Goal: Task Accomplishment & Management: Manage account settings

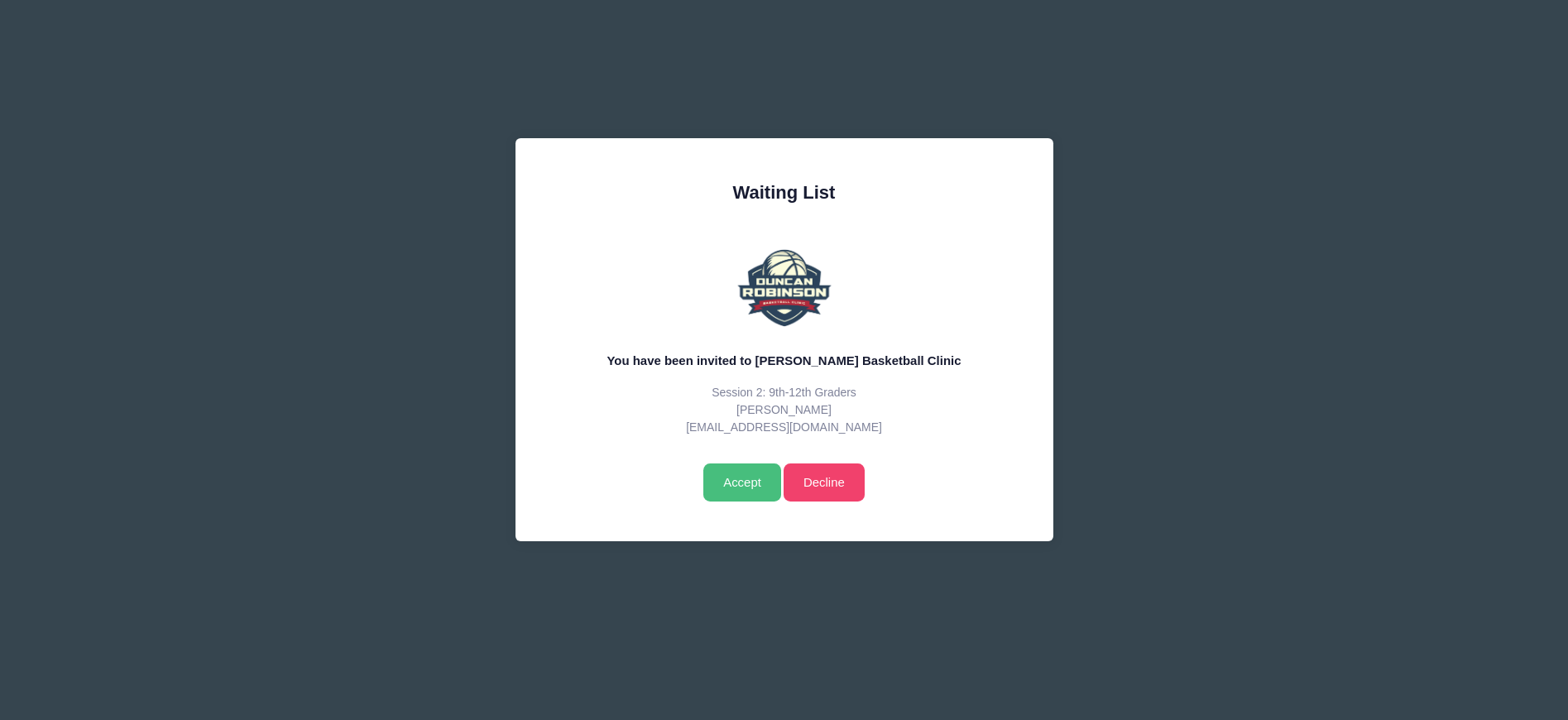
click at [732, 492] on input "Accept" at bounding box center [742, 482] width 77 height 38
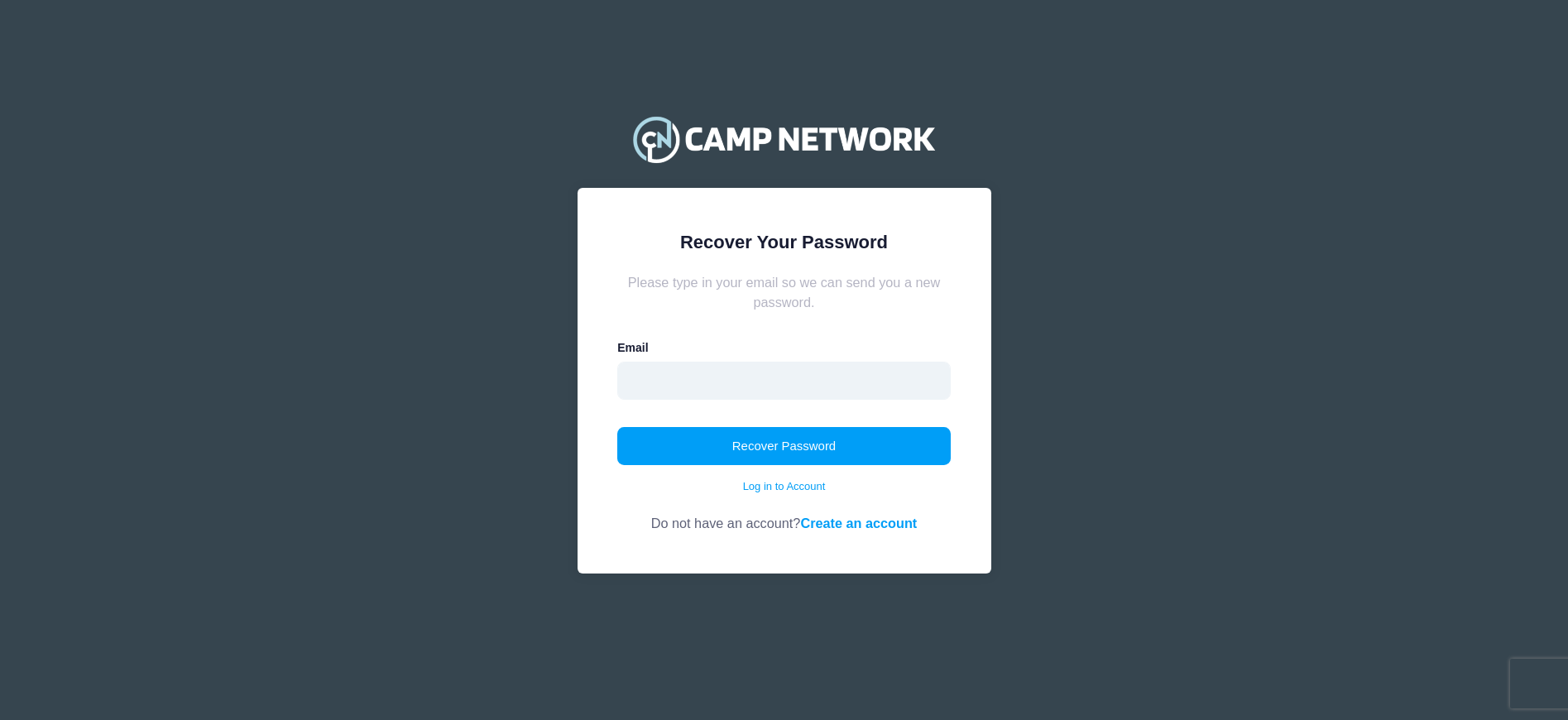
click at [677, 381] on input "email" at bounding box center [783, 380] width 333 height 38
type input "l_bonilla_98@yahoo.com"
click at [701, 453] on button "Recover Password" at bounding box center [783, 446] width 333 height 38
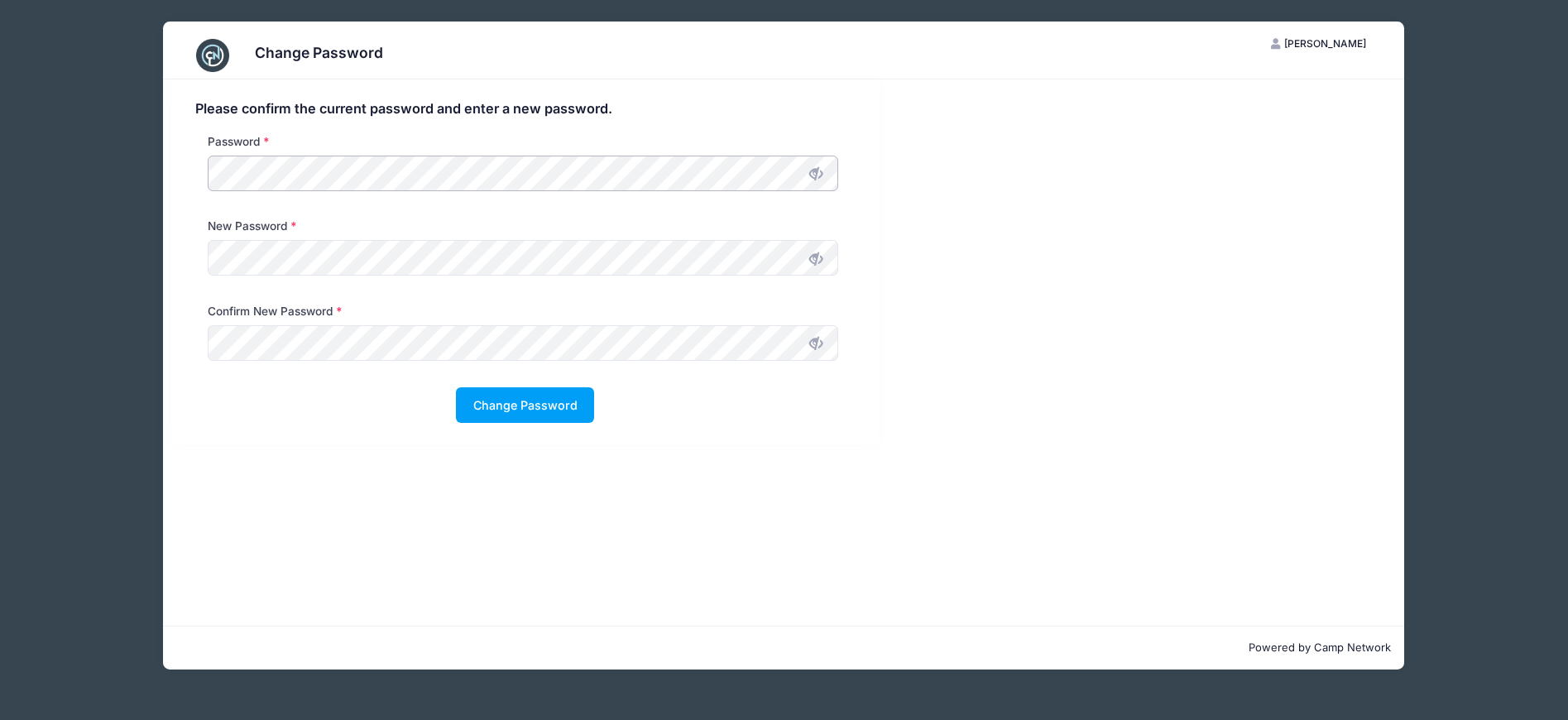
click at [126, 159] on div "Change Password LM Liza McGuckin My Account Logout Please confirm the current p…" at bounding box center [784, 345] width 1489 height 691
click at [523, 419] on button "Change Password" at bounding box center [525, 405] width 139 height 35
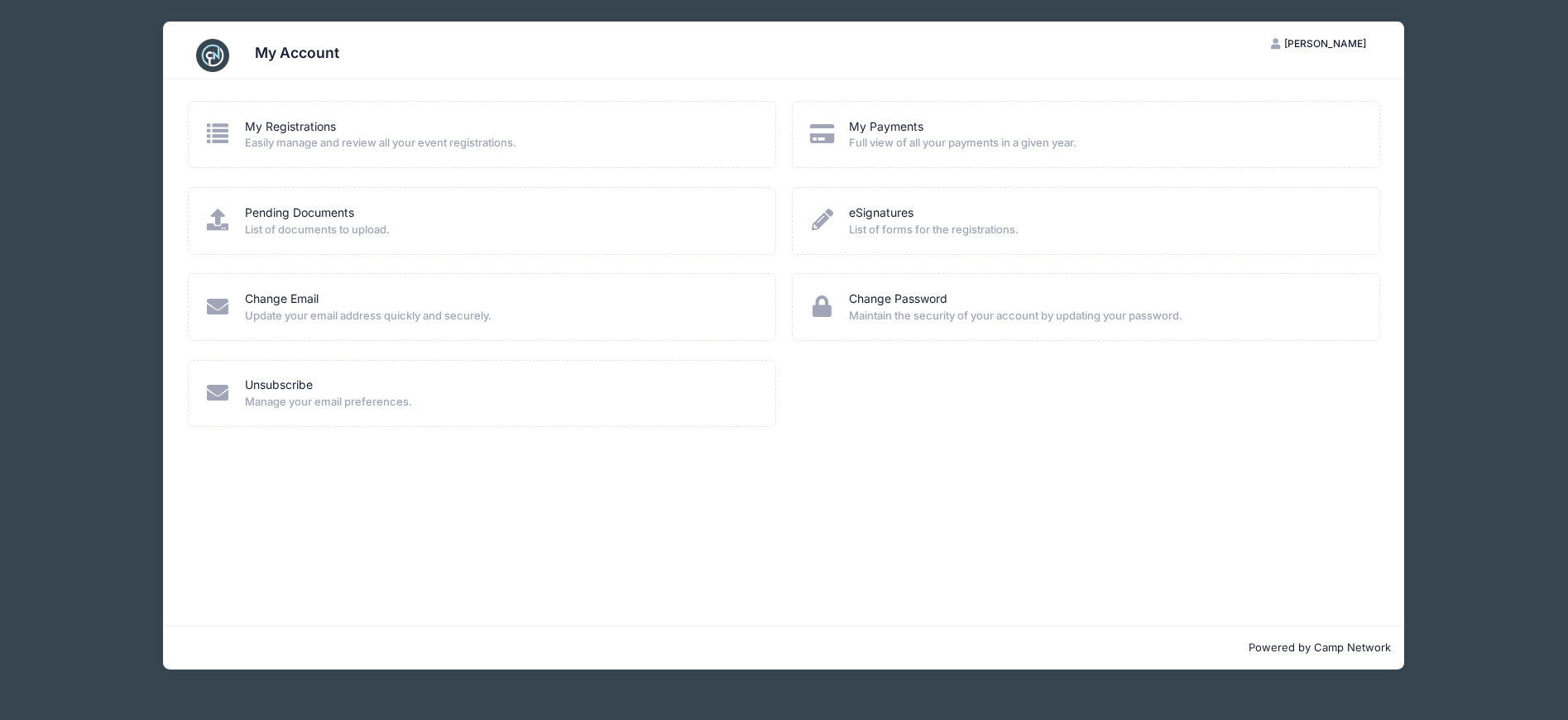
click at [212, 129] on icon at bounding box center [218, 134] width 28 height 22
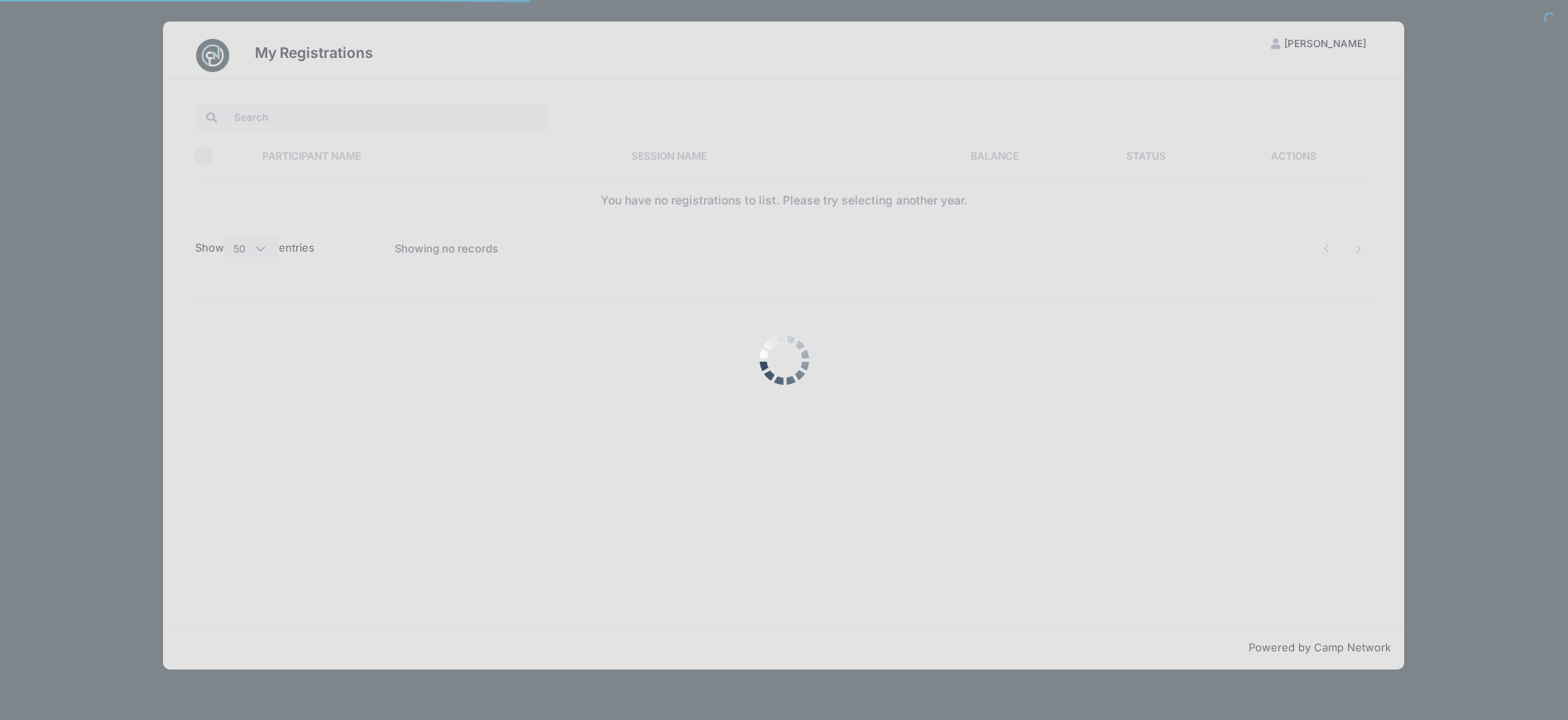
select select "50"
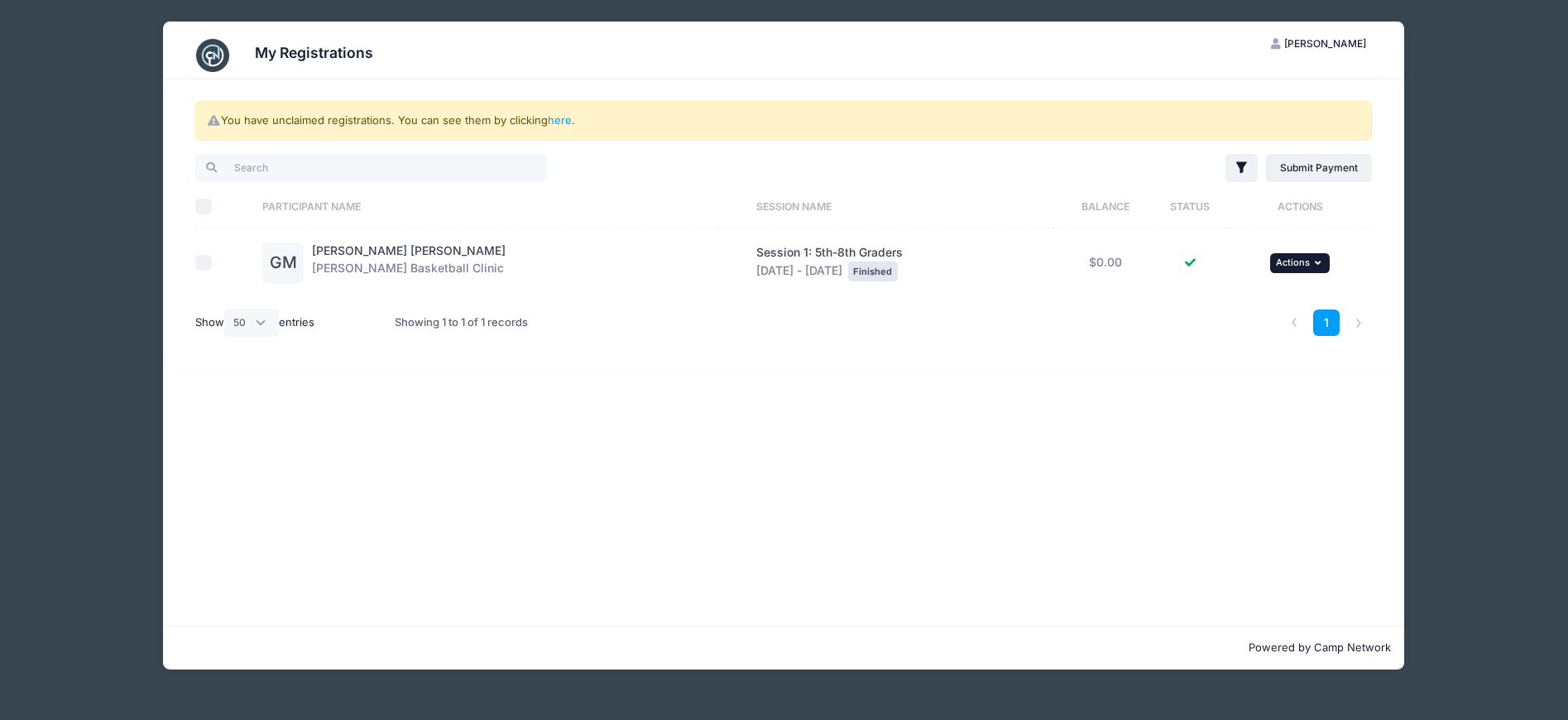
click at [1322, 265] on icon "button" at bounding box center [1319, 262] width 10 height 9
click at [1351, 253] on div "... Actions View Registration" at bounding box center [1300, 263] width 129 height 20
click at [560, 118] on link "here" at bounding box center [560, 119] width 24 height 13
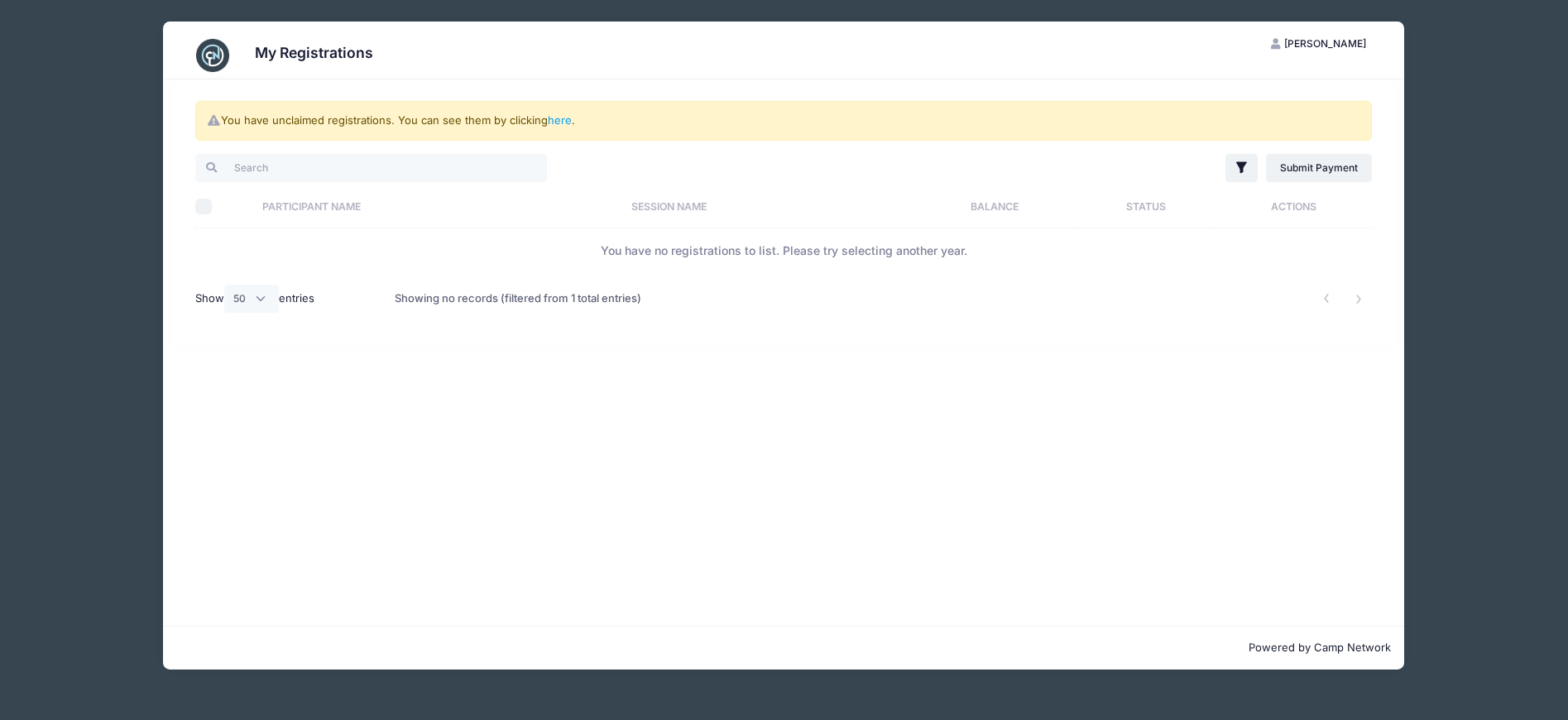
click at [1357, 46] on span "[PERSON_NAME]" at bounding box center [1324, 43] width 82 height 13
click at [1227, 128] on link "Logout" at bounding box center [1277, 128] width 192 height 31
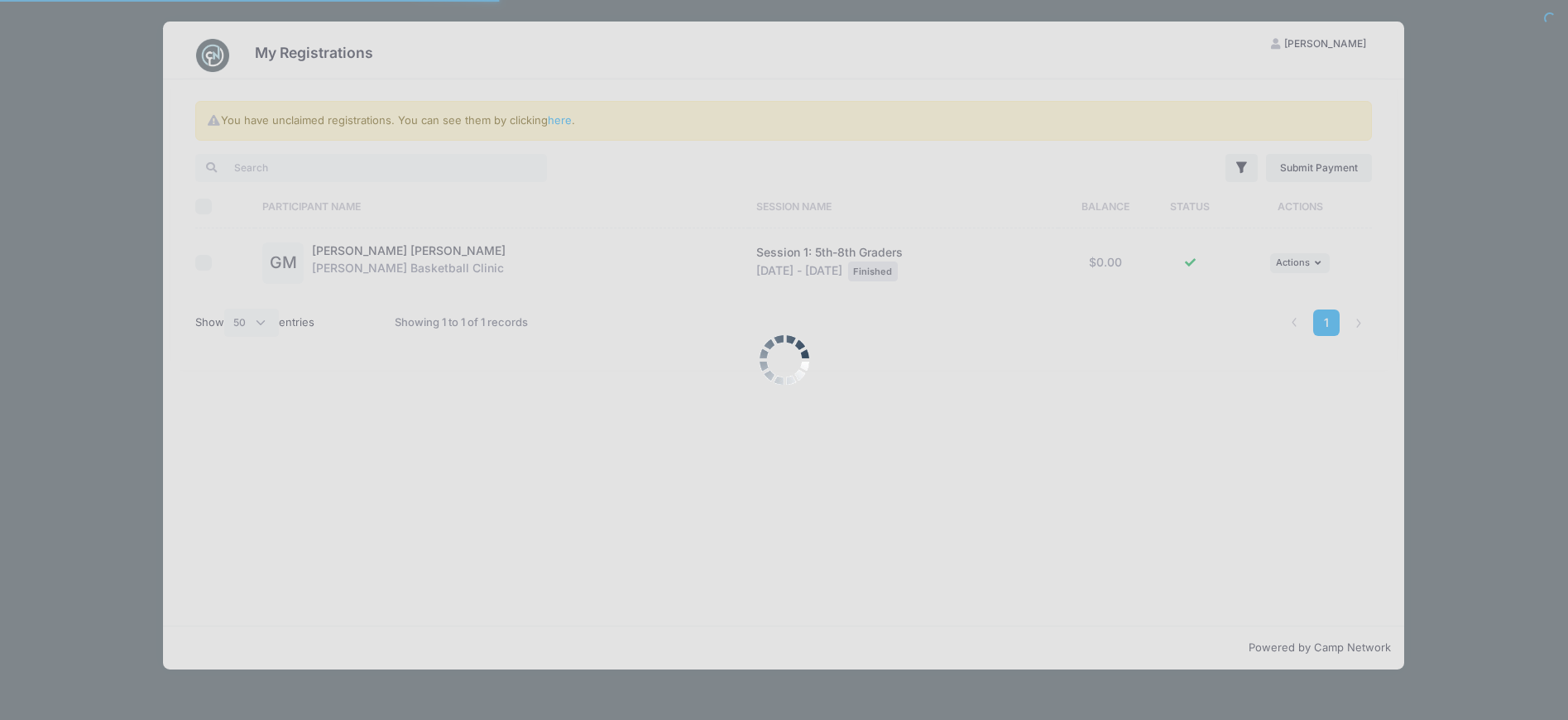
select select "50"
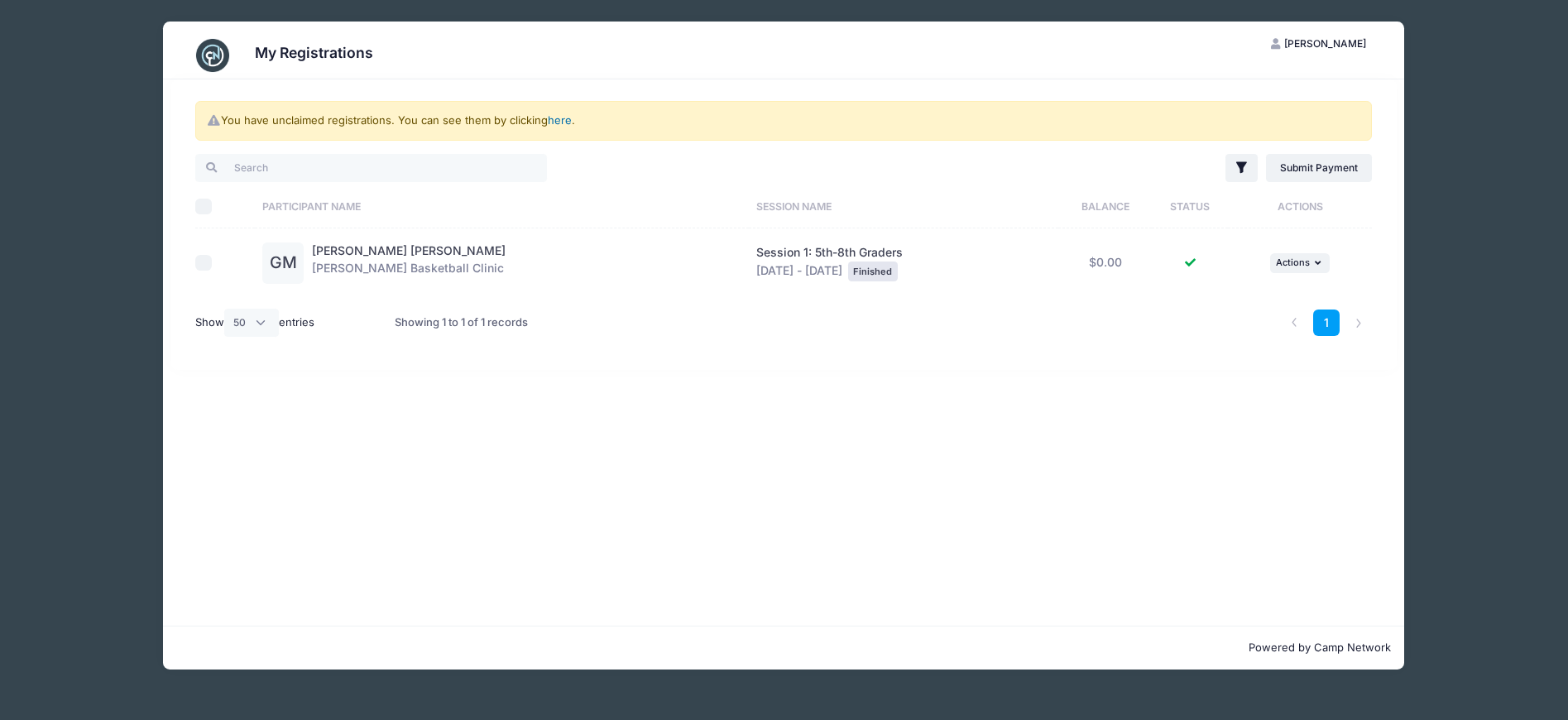
click at [556, 122] on link "here" at bounding box center [560, 119] width 24 height 13
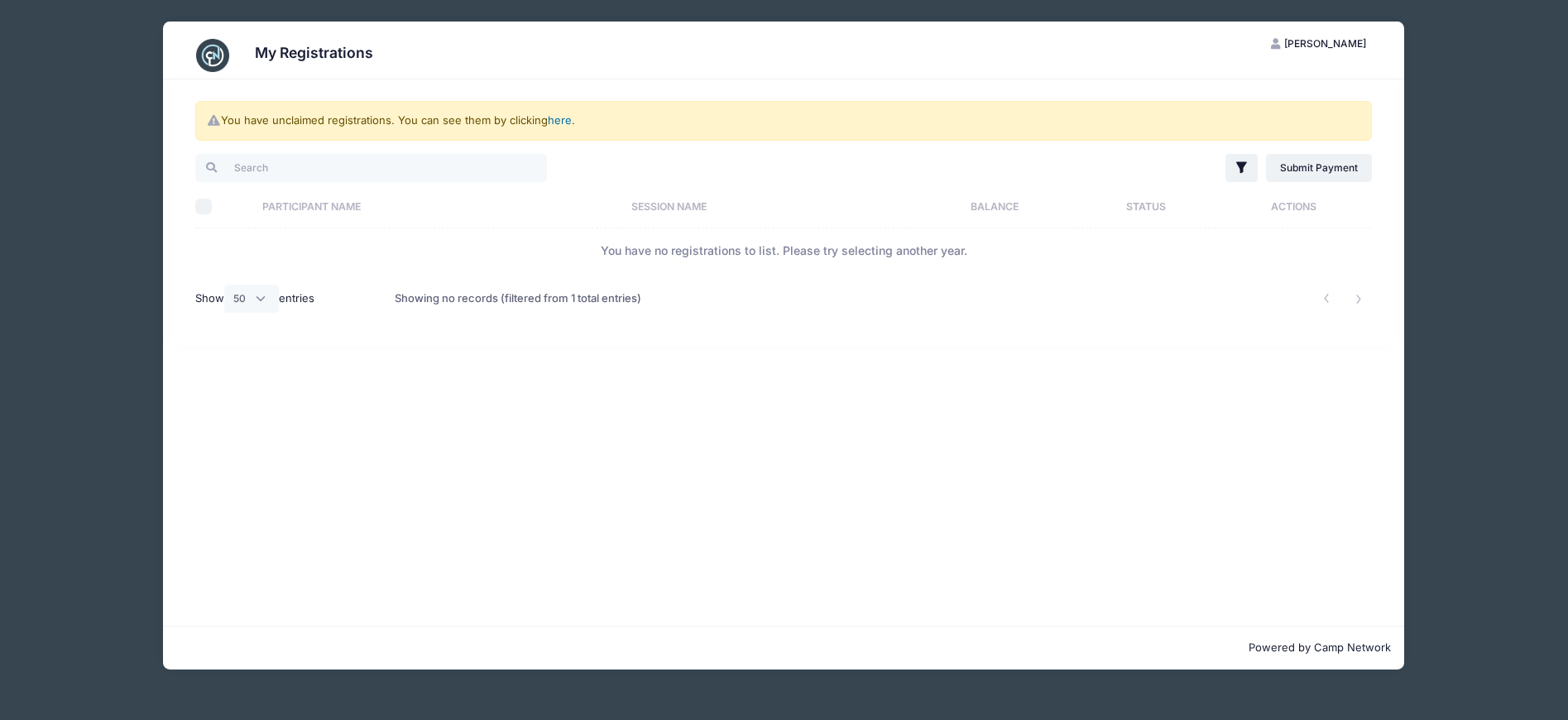
click at [560, 118] on link "here" at bounding box center [560, 119] width 24 height 13
click at [450, 164] on input "search" at bounding box center [371, 168] width 352 height 28
click at [1335, 38] on span "[PERSON_NAME]" at bounding box center [1324, 43] width 82 height 13
click at [1238, 131] on link "Logout" at bounding box center [1277, 128] width 192 height 31
